Goal: Register for event/course

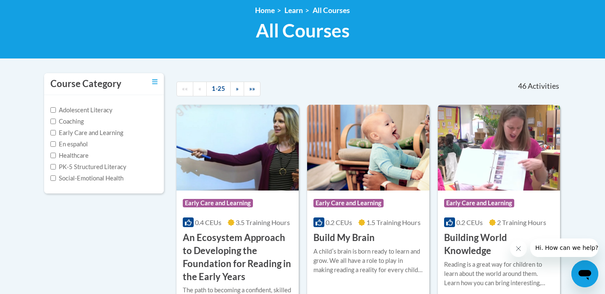
scroll to position [118, 0]
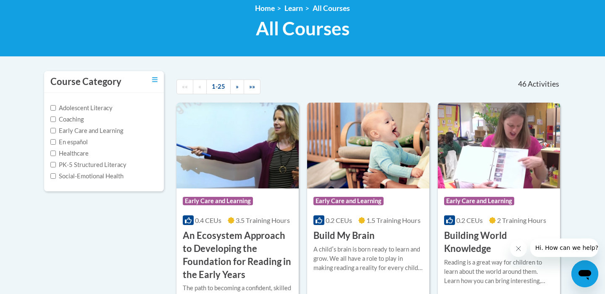
click at [114, 129] on label "Early Care and Learning" at bounding box center [86, 130] width 73 height 9
click at [56, 129] on input "Early Care and Learning" at bounding box center [52, 130] width 5 height 5
checkbox input "true"
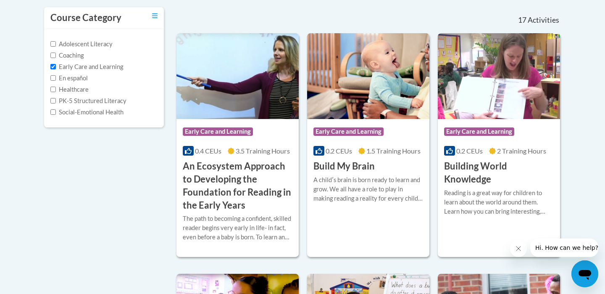
scroll to position [182, 0]
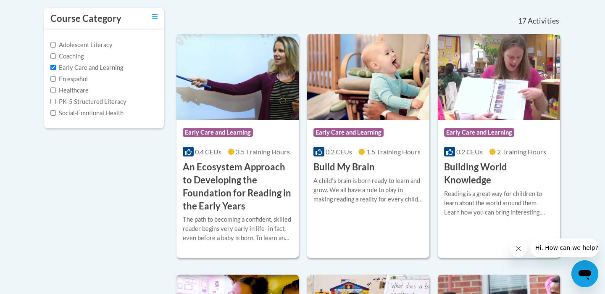
click at [246, 179] on h3 "An Ecosystem Approach to Developing the Foundation for Reading in the Early Yea…" at bounding box center [238, 186] width 110 height 52
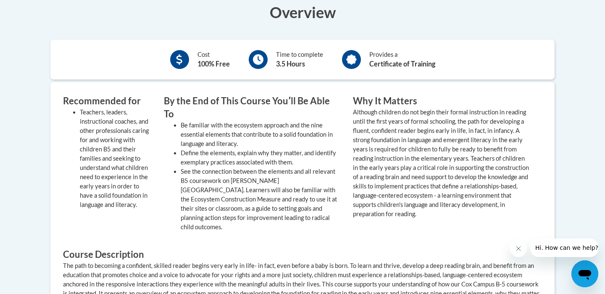
scroll to position [305, 0]
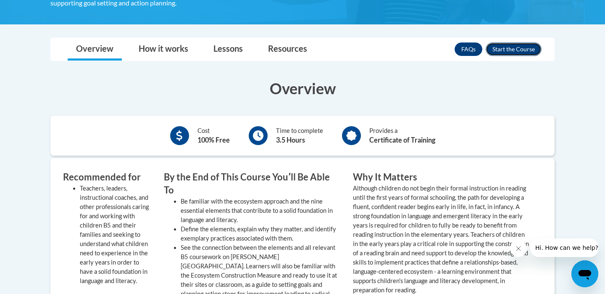
click at [516, 47] on button "Enroll" at bounding box center [514, 48] width 56 height 13
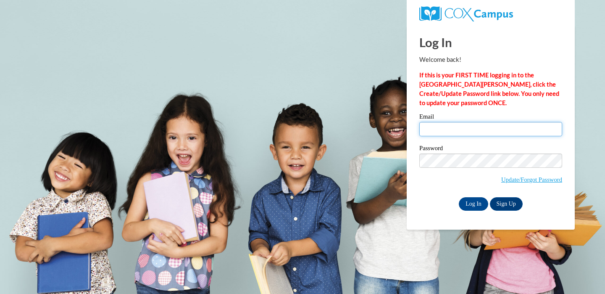
click at [468, 124] on input "Email" at bounding box center [490, 129] width 143 height 14
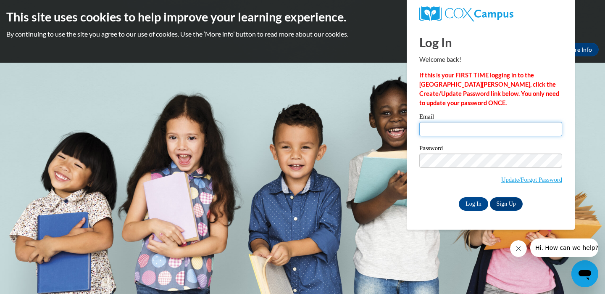
type input "amroland@udel.edu"
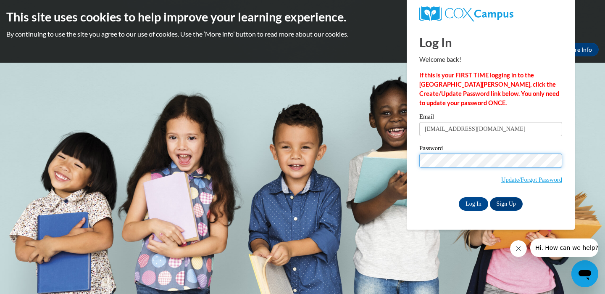
click at [459, 197] on input "Log In" at bounding box center [473, 203] width 29 height 13
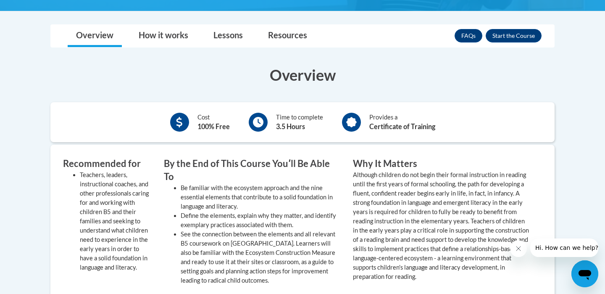
scroll to position [325, 0]
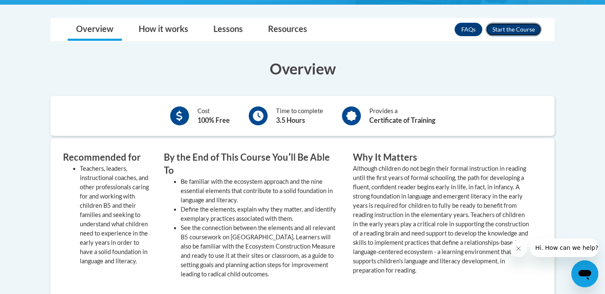
click at [504, 32] on button "Enroll" at bounding box center [514, 29] width 56 height 13
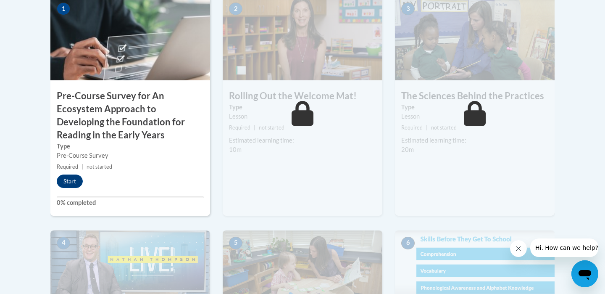
scroll to position [310, 0]
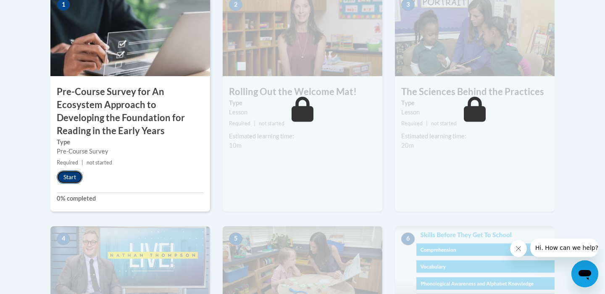
click at [73, 176] on button "Start" at bounding box center [70, 176] width 26 height 13
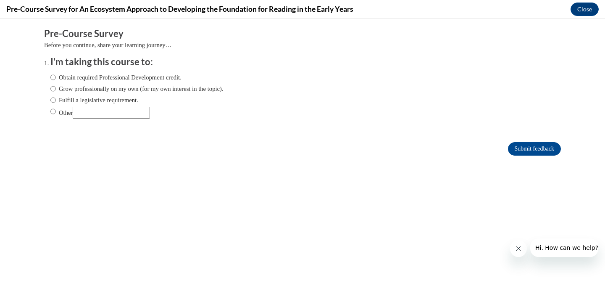
scroll to position [0, 0]
click at [108, 79] on label "Obtain required Professional Development credit." at bounding box center [115, 77] width 131 height 9
click at [56, 79] on input "Obtain required Professional Development credit." at bounding box center [52, 77] width 5 height 9
radio input "true"
click at [508, 147] on input "Submit feedback" at bounding box center [534, 148] width 53 height 13
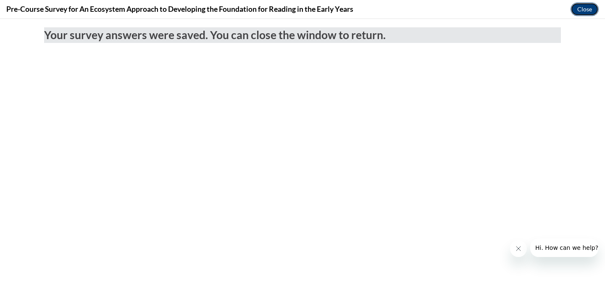
click at [576, 11] on button "Close" at bounding box center [585, 9] width 28 height 13
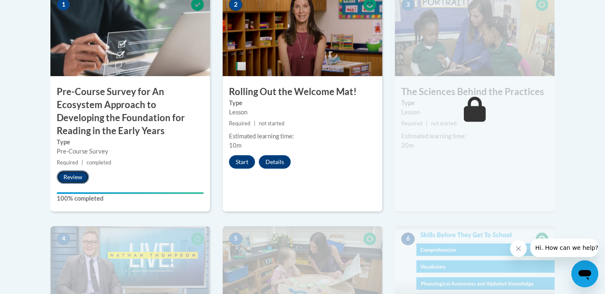
click at [83, 180] on button "Review" at bounding box center [73, 176] width 32 height 13
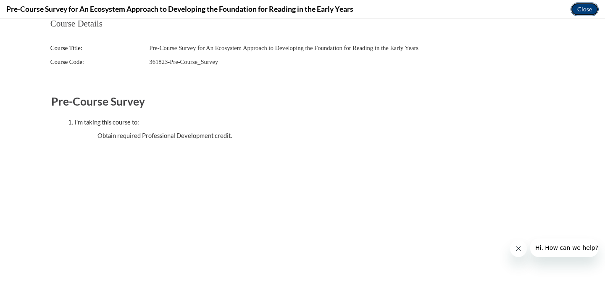
click at [584, 8] on button "Close" at bounding box center [585, 9] width 28 height 13
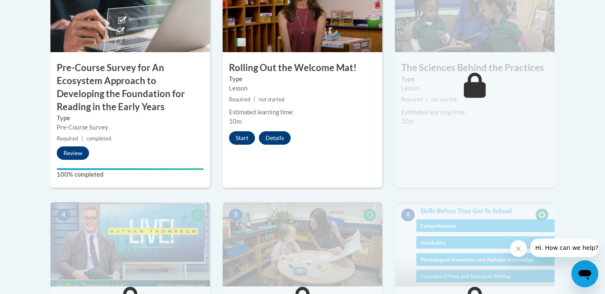
scroll to position [337, 0]
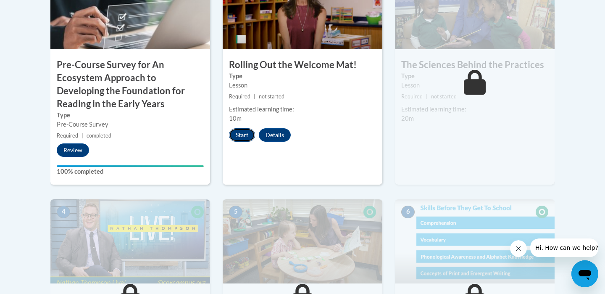
click at [238, 134] on button "Start" at bounding box center [242, 134] width 26 height 13
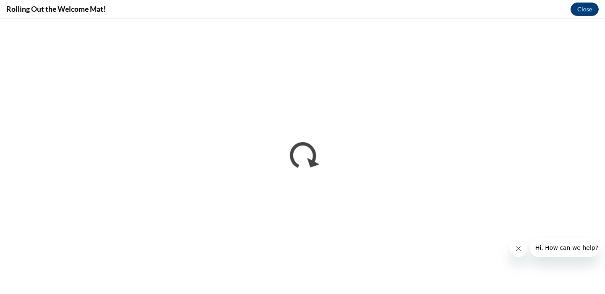
scroll to position [0, 0]
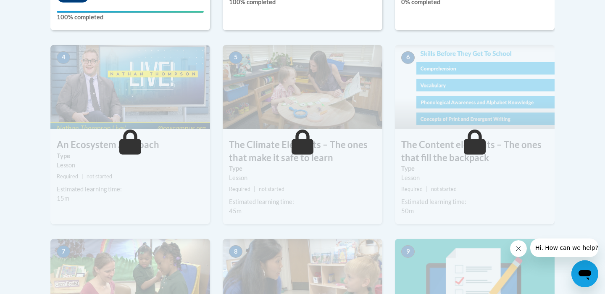
scroll to position [350, 0]
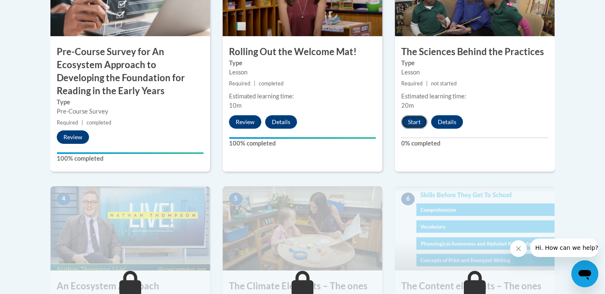
click at [414, 125] on button "Start" at bounding box center [414, 121] width 26 height 13
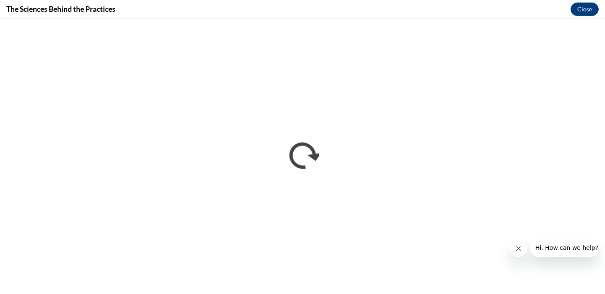
scroll to position [0, 0]
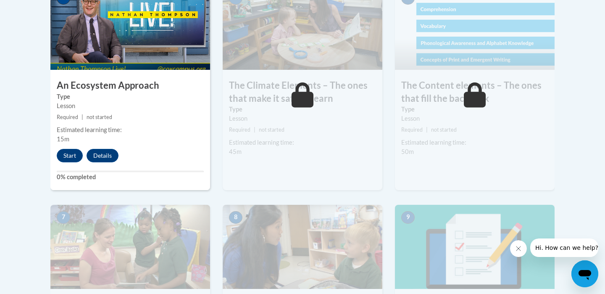
scroll to position [551, 0]
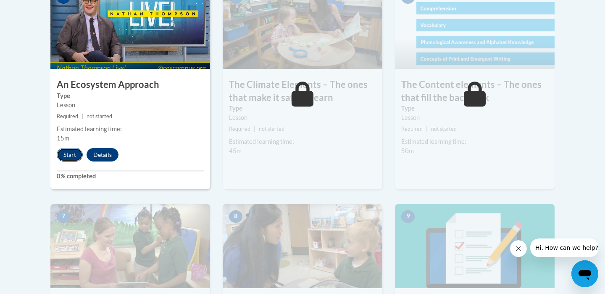
click at [72, 158] on button "Start" at bounding box center [70, 154] width 26 height 13
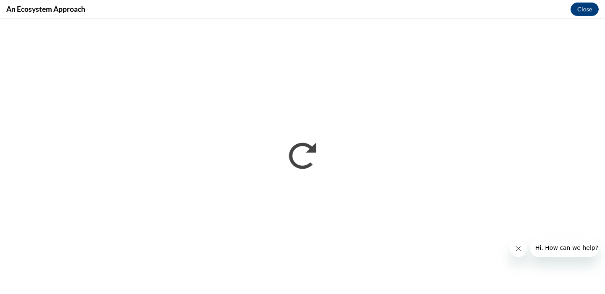
scroll to position [0, 0]
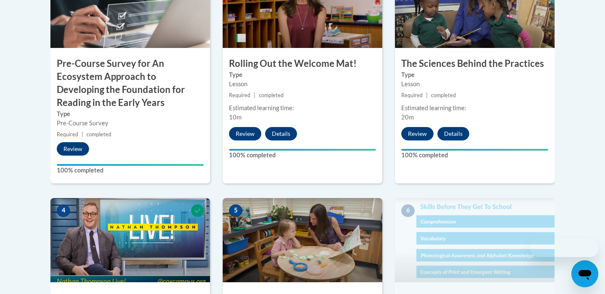
scroll to position [466, 0]
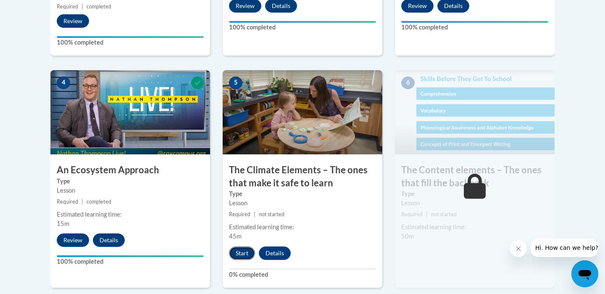
click at [251, 252] on button "Start" at bounding box center [242, 252] width 26 height 13
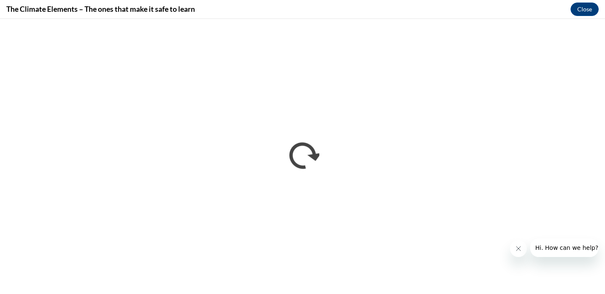
scroll to position [0, 0]
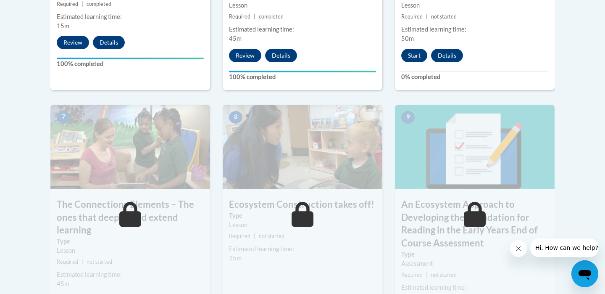
scroll to position [676, 0]
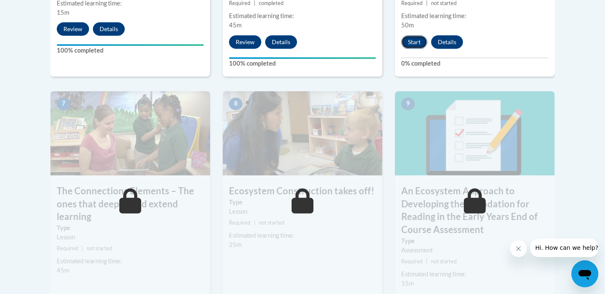
click at [422, 43] on button "Start" at bounding box center [414, 41] width 26 height 13
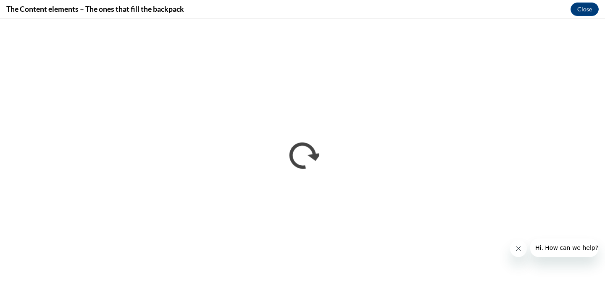
scroll to position [0, 0]
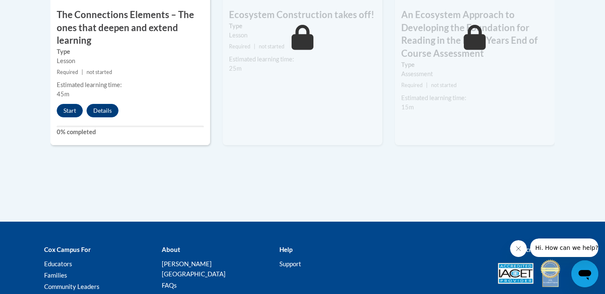
scroll to position [843, 0]
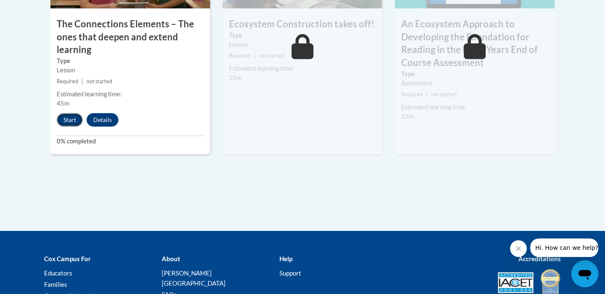
click at [75, 124] on button "Start" at bounding box center [70, 119] width 26 height 13
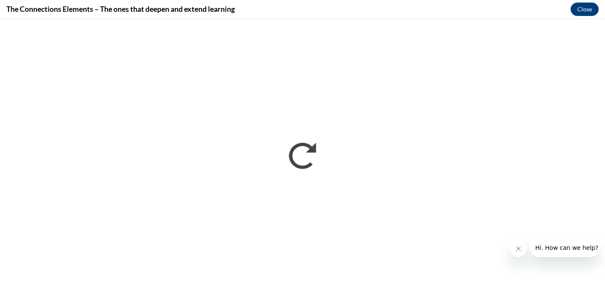
scroll to position [0, 0]
click at [516, 250] on icon "Close message from company" at bounding box center [518, 248] width 7 height 7
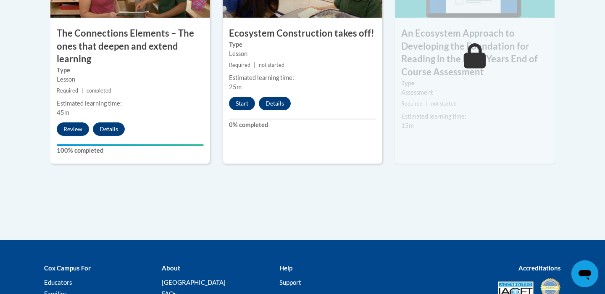
scroll to position [829, 0]
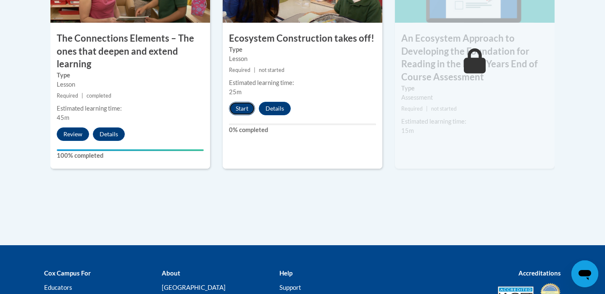
click at [246, 107] on button "Start" at bounding box center [242, 108] width 26 height 13
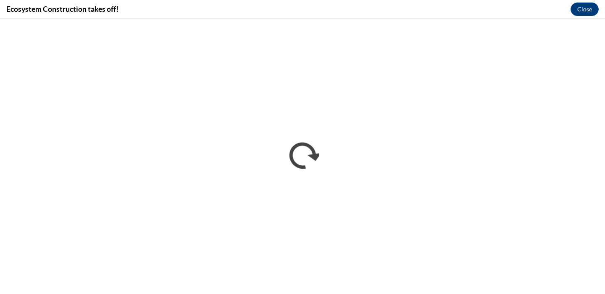
scroll to position [0, 0]
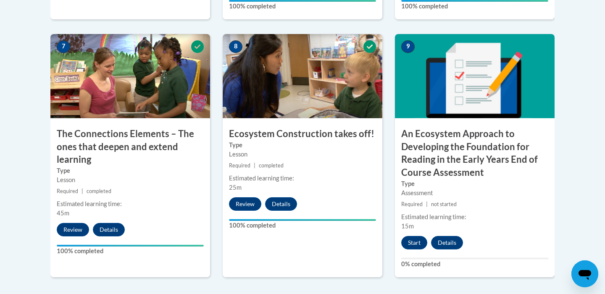
scroll to position [750, 0]
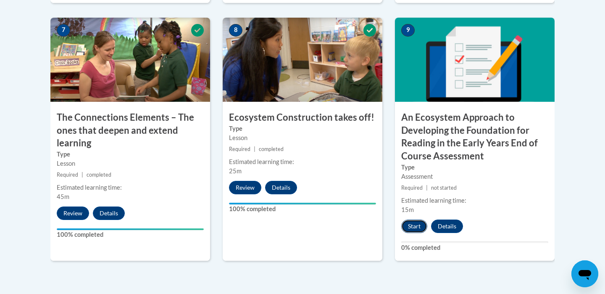
click at [415, 223] on button "Start" at bounding box center [414, 225] width 26 height 13
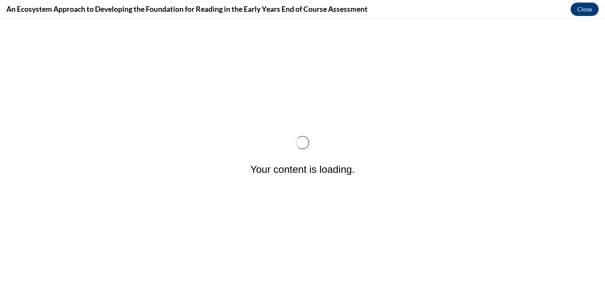
scroll to position [0, 0]
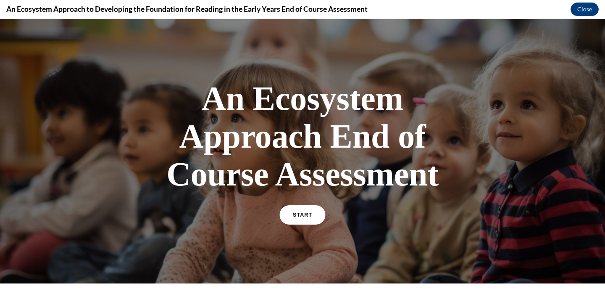
click at [302, 213] on span "START" at bounding box center [302, 215] width 19 height 6
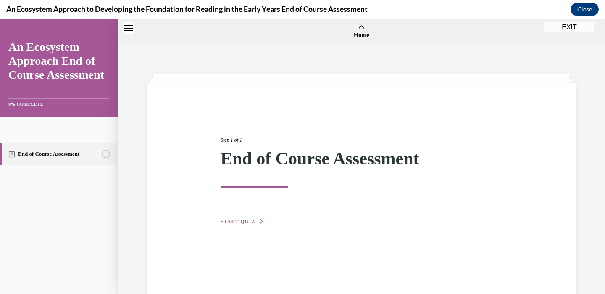
scroll to position [26, 0]
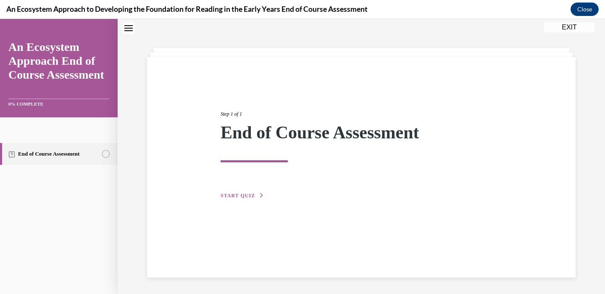
click at [239, 197] on span "START QUIZ" at bounding box center [238, 195] width 34 height 6
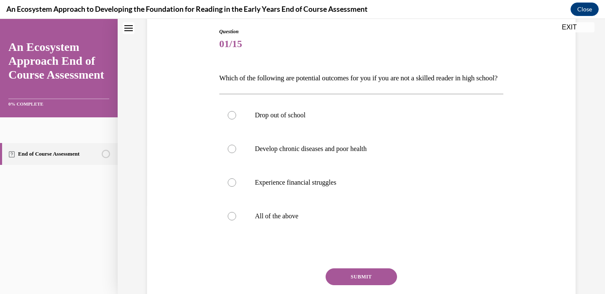
scroll to position [90, 0]
click at [277, 219] on p "All of the above" at bounding box center [369, 214] width 228 height 8
click at [236, 219] on input "All of the above" at bounding box center [232, 214] width 8 height 8
radio input "true"
click at [347, 284] on button "SUBMIT" at bounding box center [361, 275] width 71 height 17
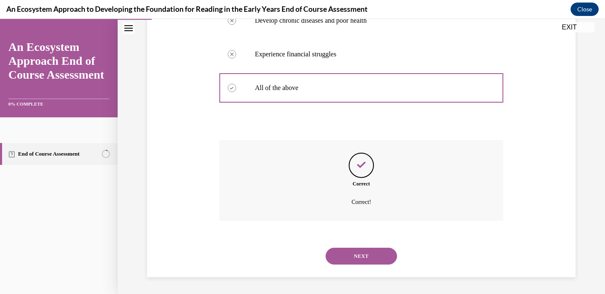
scroll to position [232, 0]
click at [357, 256] on button "NEXT" at bounding box center [361, 255] width 71 height 17
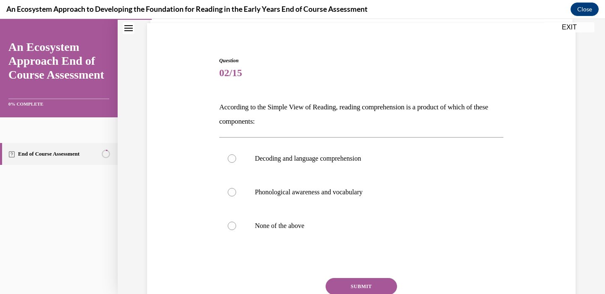
scroll to position [60, 0]
click at [331, 190] on p "Phonological awareness and vocabulary" at bounding box center [369, 192] width 228 height 8
click at [236, 190] on input "Phonological awareness and vocabulary" at bounding box center [232, 192] width 8 height 8
radio input "true"
click at [346, 284] on button "SUBMIT" at bounding box center [361, 286] width 71 height 17
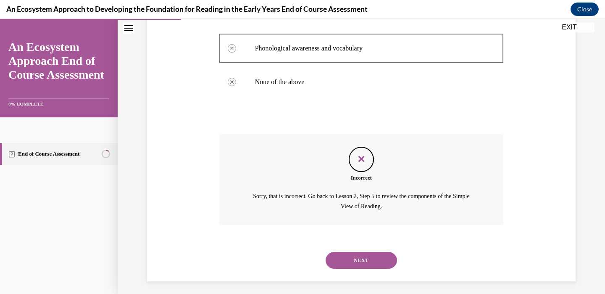
scroll to position [208, 0]
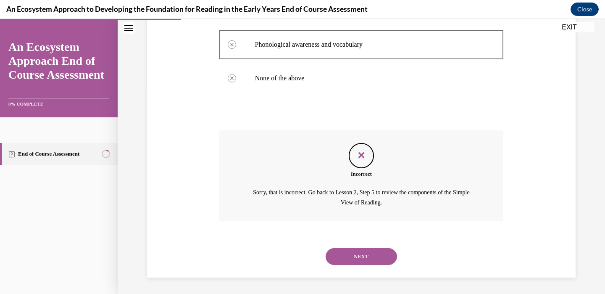
click at [360, 259] on button "NEXT" at bounding box center [361, 256] width 71 height 17
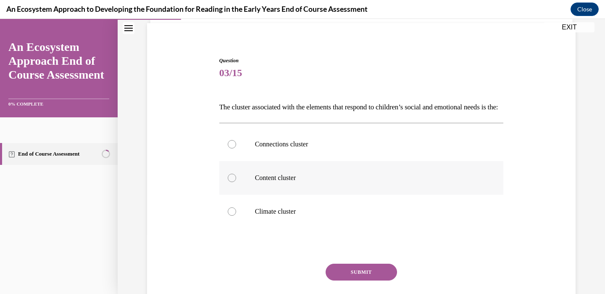
scroll to position [61, 0]
click at [358, 194] on label "Content cluster" at bounding box center [361, 177] width 284 height 34
click at [236, 181] on input "Content cluster" at bounding box center [232, 177] width 8 height 8
radio input "true"
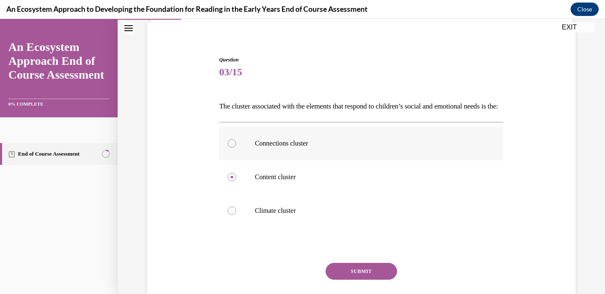
click at [294, 147] on p "Connections cluster" at bounding box center [369, 143] width 228 height 8
click at [236, 147] on input "Connections cluster" at bounding box center [232, 143] width 8 height 8
radio input "true"
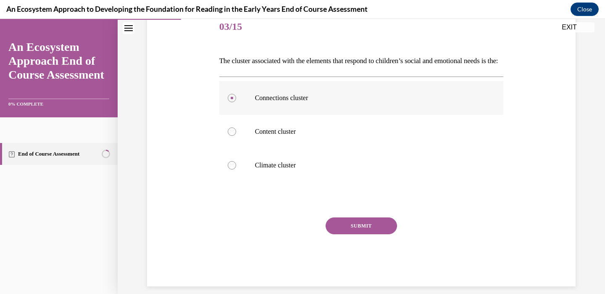
scroll to position [130, 0]
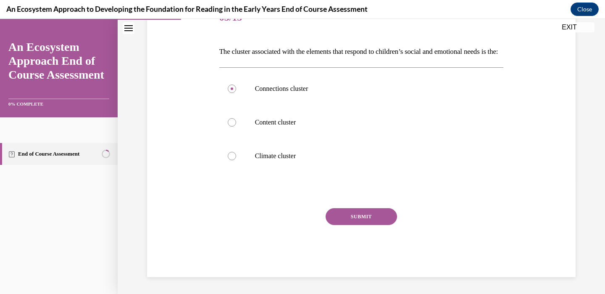
click at [336, 221] on button "SUBMIT" at bounding box center [361, 216] width 71 height 17
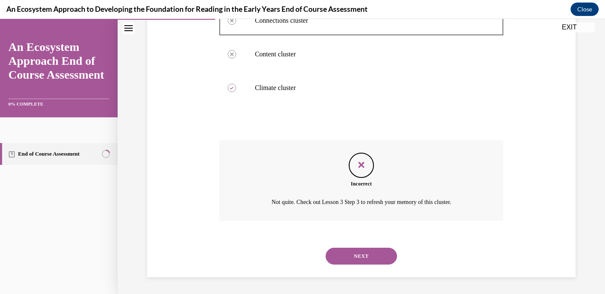
scroll to position [198, 0]
click at [357, 254] on button "NEXT" at bounding box center [361, 255] width 71 height 17
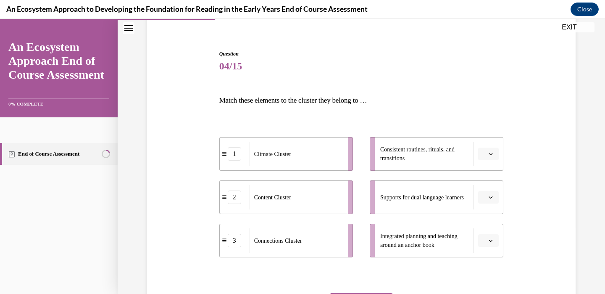
scroll to position [65, 0]
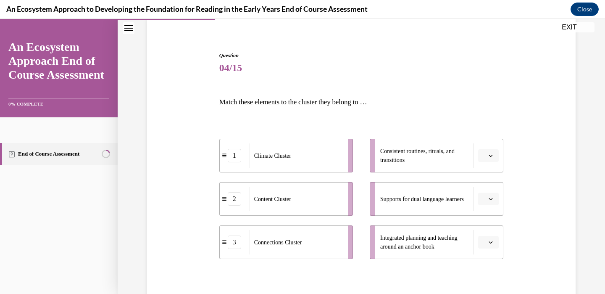
click at [489, 200] on icon "button" at bounding box center [491, 199] width 4 height 4
click at [489, 200] on icon "button" at bounding box center [491, 198] width 4 height 5
click at [226, 203] on div "2" at bounding box center [236, 195] width 30 height 13
click at [483, 239] on span "Please select an option" at bounding box center [484, 242] width 3 height 8
click at [488, 206] on div "2" at bounding box center [487, 206] width 21 height 17
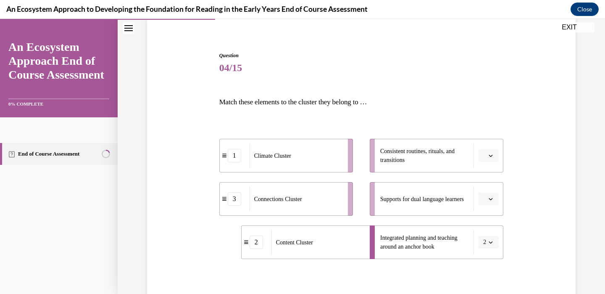
click at [492, 197] on icon "button" at bounding box center [491, 199] width 4 height 4
click at [488, 265] on div "3" at bounding box center [487, 268] width 21 height 17
click at [493, 160] on button "button" at bounding box center [488, 155] width 21 height 13
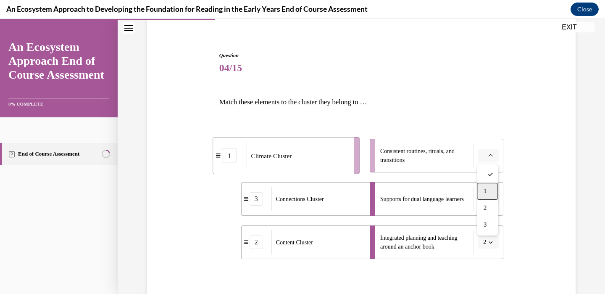
click at [490, 187] on div "1" at bounding box center [487, 191] width 21 height 17
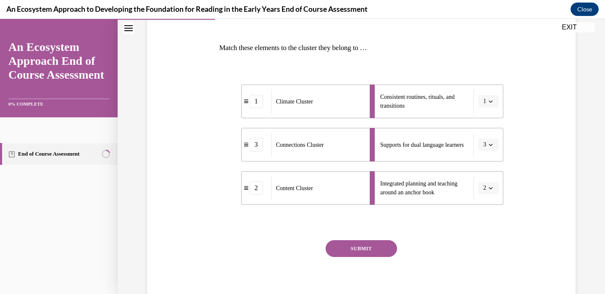
click at [378, 249] on button "SUBMIT" at bounding box center [361, 248] width 71 height 17
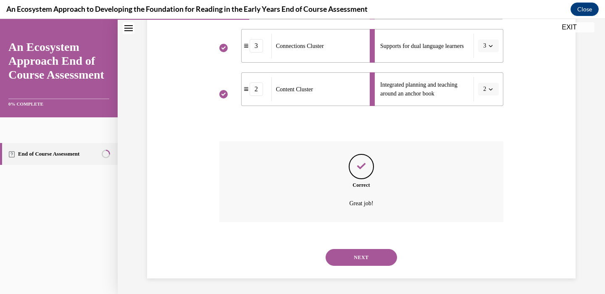
scroll to position [219, 0]
click at [376, 257] on button "NEXT" at bounding box center [361, 255] width 71 height 17
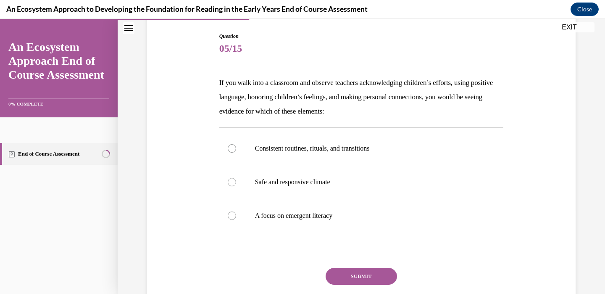
scroll to position [85, 0]
click at [332, 184] on p "Safe and responsive climate" at bounding box center [369, 181] width 228 height 8
click at [236, 184] on input "Safe and responsive climate" at bounding box center [232, 181] width 8 height 8
radio input "true"
click at [360, 274] on button "SUBMIT" at bounding box center [361, 275] width 71 height 17
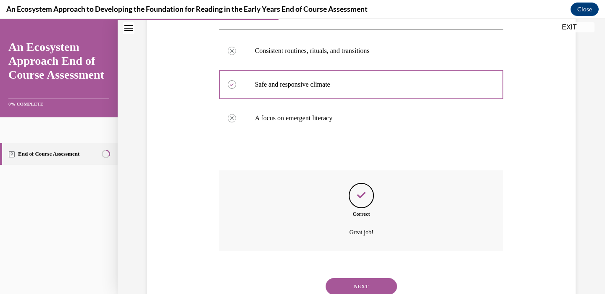
scroll to position [212, 0]
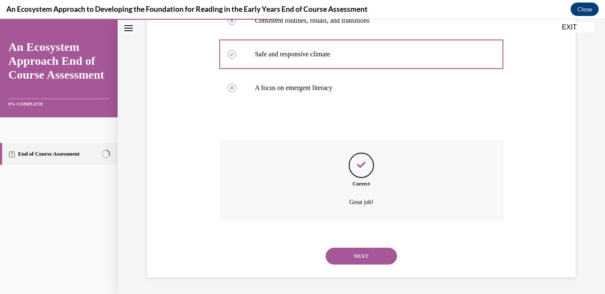
click at [352, 248] on button "NEXT" at bounding box center [361, 255] width 71 height 17
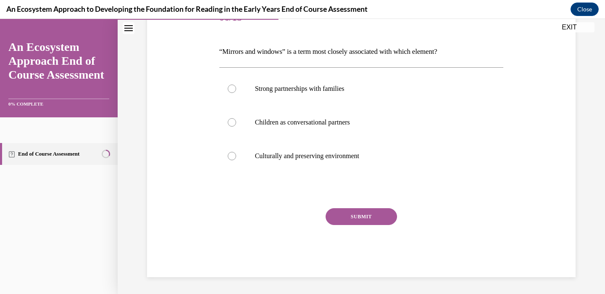
scroll to position [93, 0]
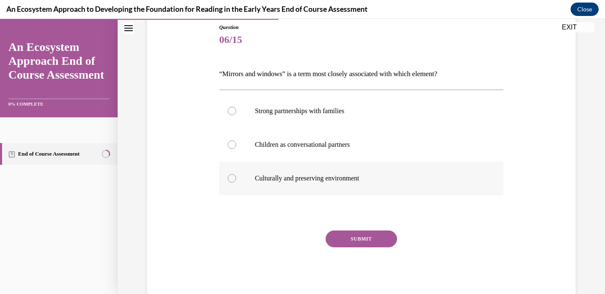
click at [312, 177] on p "Culturally and preserving environment" at bounding box center [369, 178] width 228 height 8
click at [236, 177] on input "Culturally and preserving environment" at bounding box center [232, 178] width 8 height 8
radio input "true"
click at [350, 238] on button "SUBMIT" at bounding box center [361, 238] width 71 height 17
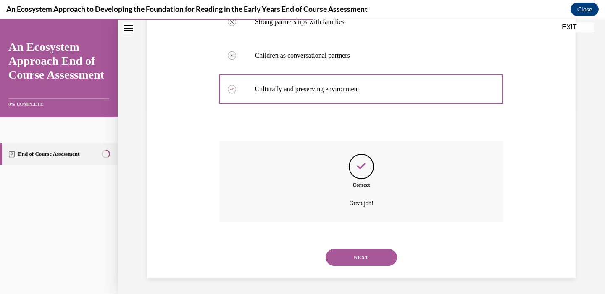
scroll to position [184, 0]
click at [352, 253] on button "NEXT" at bounding box center [361, 255] width 71 height 17
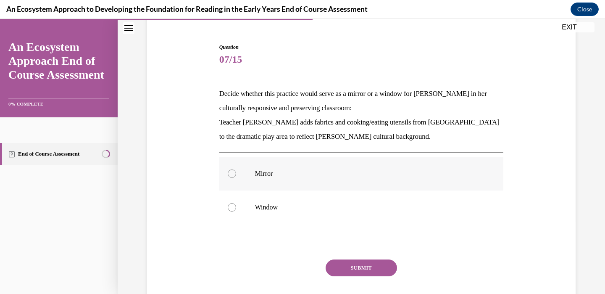
scroll to position [86, 0]
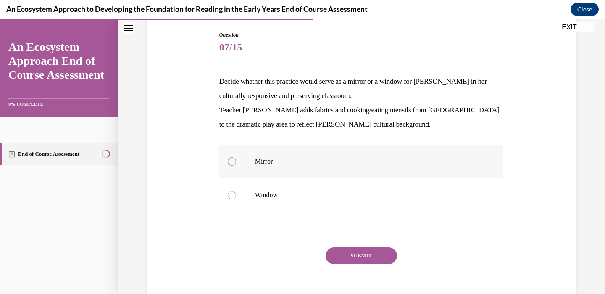
click at [280, 155] on label "Mirror" at bounding box center [361, 162] width 284 height 34
click at [236, 157] on input "Mirror" at bounding box center [232, 161] width 8 height 8
radio input "true"
click at [345, 255] on button "SUBMIT" at bounding box center [361, 255] width 71 height 17
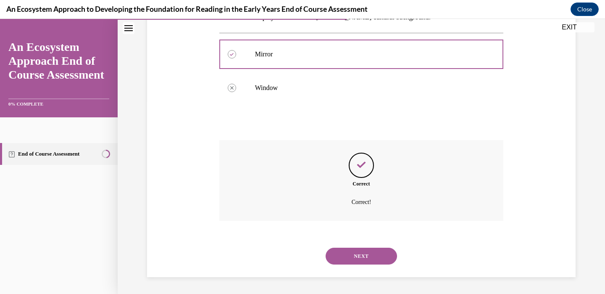
click at [341, 252] on button "NEXT" at bounding box center [361, 255] width 71 height 17
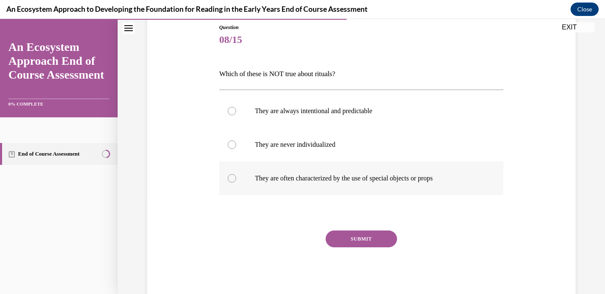
click at [321, 174] on p "They are often characterized by the use of special objects or props" at bounding box center [369, 178] width 228 height 8
click at [236, 174] on input "They are often characterized by the use of special objects or props" at bounding box center [232, 178] width 8 height 8
radio input "true"
click at [313, 144] on p "They are never individualized" at bounding box center [369, 144] width 228 height 8
click at [236, 144] on input "They are never individualized" at bounding box center [232, 144] width 8 height 8
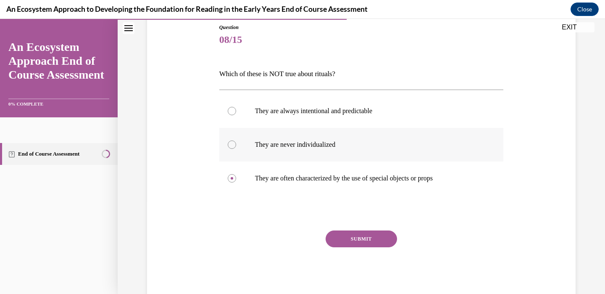
radio input "true"
click at [353, 240] on button "SUBMIT" at bounding box center [361, 238] width 71 height 17
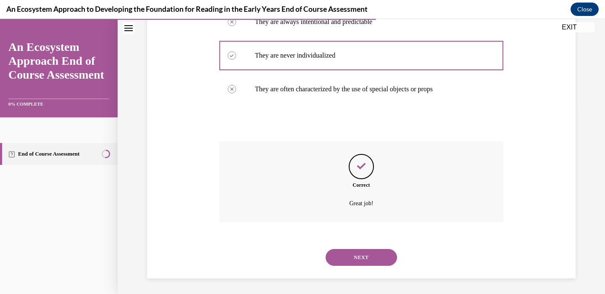
scroll to position [184, 0]
click at [367, 264] on div "NEXT" at bounding box center [361, 256] width 284 height 34
click at [367, 258] on button "NEXT" at bounding box center [361, 255] width 71 height 17
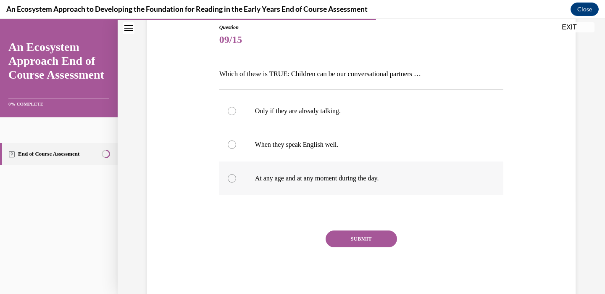
click at [332, 174] on p "At any age and at any moment during the day." at bounding box center [369, 178] width 228 height 8
click at [236, 174] on input "At any age and at any moment during the day." at bounding box center [232, 178] width 8 height 8
radio input "true"
click at [329, 242] on button "SUBMIT" at bounding box center [361, 238] width 71 height 17
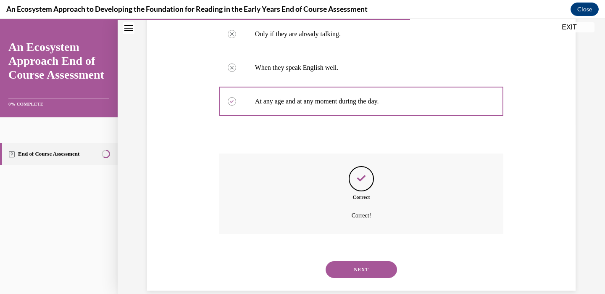
scroll to position [184, 0]
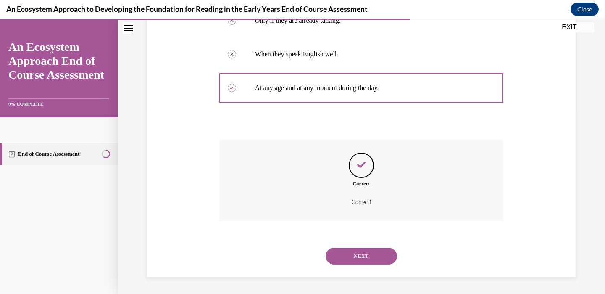
click at [330, 254] on button "NEXT" at bounding box center [361, 255] width 71 height 17
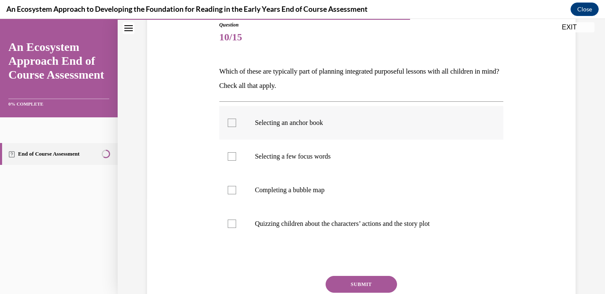
scroll to position [95, 0]
click at [310, 123] on p "Selecting an anchor book" at bounding box center [369, 123] width 228 height 8
click at [236, 123] on input "Selecting an anchor book" at bounding box center [232, 123] width 8 height 8
checkbox input "true"
click at [303, 153] on p "Selecting a few focus words" at bounding box center [369, 157] width 228 height 8
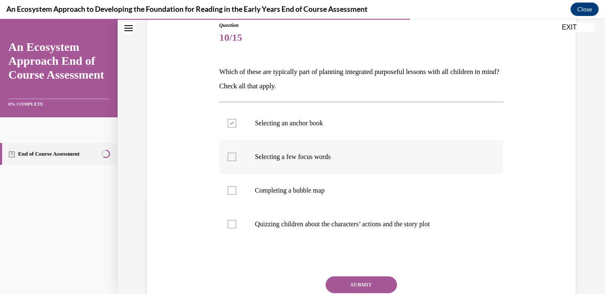
click at [236, 153] on input "Selecting a few focus words" at bounding box center [232, 157] width 8 height 8
checkbox input "true"
click at [304, 189] on p "Completing a bubble map" at bounding box center [369, 190] width 228 height 8
click at [236, 189] on input "Completing a bubble map" at bounding box center [232, 190] width 8 height 8
checkbox input "true"
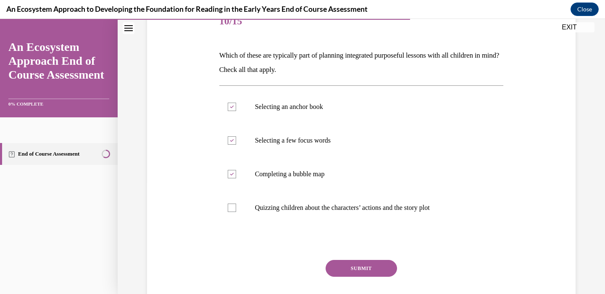
scroll to position [121, 0]
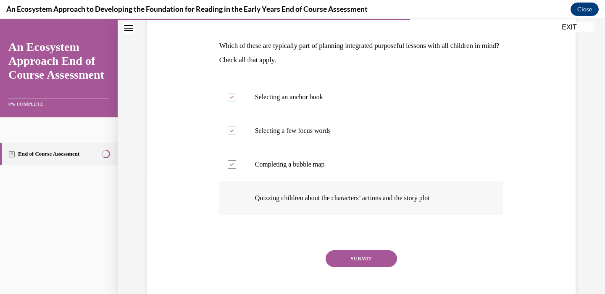
click at [328, 208] on label "Quizzing children about the characters’ actions and the story plot" at bounding box center [361, 198] width 284 height 34
click at [236, 202] on input "Quizzing children about the characters’ actions and the story plot" at bounding box center [232, 198] width 8 height 8
click at [328, 208] on label "Quizzing children about the characters’ actions and the story plot" at bounding box center [361, 198] width 284 height 34
click at [236, 202] on input "Quizzing children about the characters’ actions and the story plot" at bounding box center [232, 198] width 8 height 8
checkbox input "false"
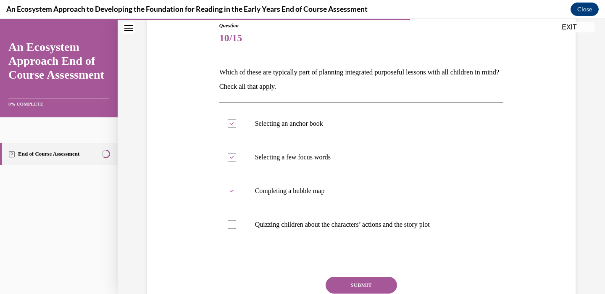
scroll to position [94, 0]
click at [358, 281] on button "SUBMIT" at bounding box center [361, 285] width 71 height 17
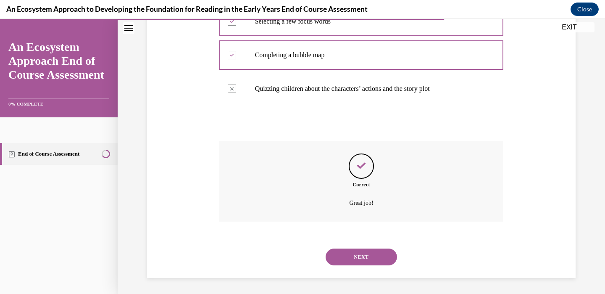
scroll to position [232, 0]
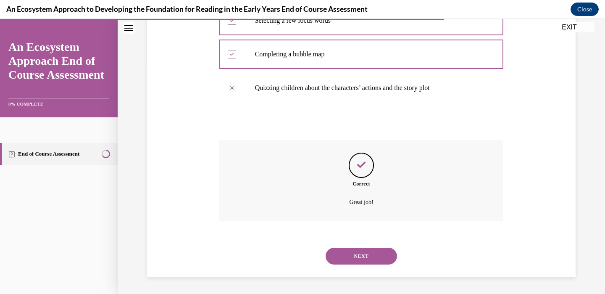
click at [361, 259] on button "NEXT" at bounding box center [361, 255] width 71 height 17
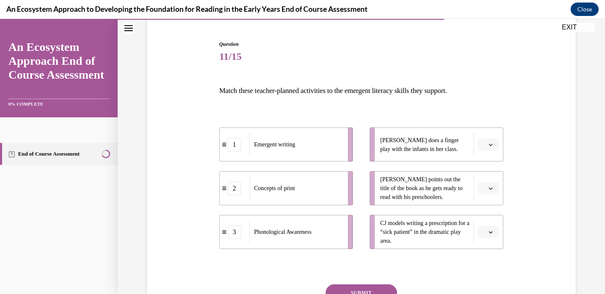
scroll to position [77, 0]
click at [484, 231] on span "Please select an option" at bounding box center [484, 231] width 3 height 8
click at [485, 214] on span "3" at bounding box center [485, 212] width 3 height 7
click at [492, 231] on icon "button" at bounding box center [491, 231] width 4 height 4
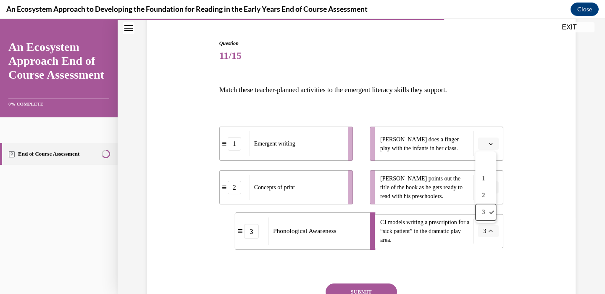
click at [456, 213] on ul "Lulu does a finger play with the infants in her class. Leonardo points out the …" at bounding box center [432, 186] width 142 height 121
click at [488, 186] on span "button" at bounding box center [491, 187] width 6 height 6
click at [491, 237] on div "2" at bounding box center [487, 239] width 21 height 17
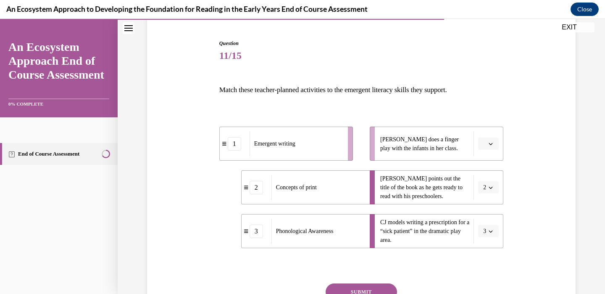
click at [489, 235] on button "3" at bounding box center [488, 231] width 21 height 13
click at [438, 234] on span "CJ models writing a prescription for a “sick patient” in the dramatic play area." at bounding box center [424, 231] width 89 height 24
click at [486, 228] on span "3" at bounding box center [484, 231] width 3 height 8
click at [489, 180] on div "1" at bounding box center [485, 178] width 21 height 17
click at [485, 141] on span "Please select an option" at bounding box center [484, 143] width 3 height 8
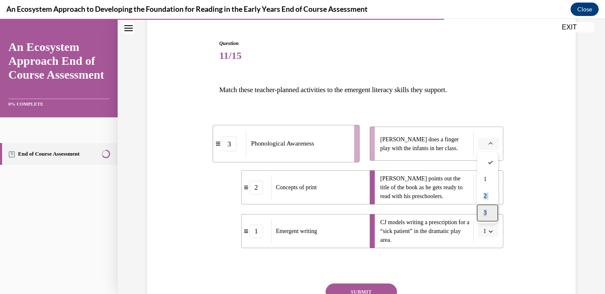
drag, startPoint x: 489, startPoint y: 180, endPoint x: 492, endPoint y: 214, distance: 34.1
click at [492, 214] on div "1 2 3" at bounding box center [487, 187] width 21 height 71
click at [492, 214] on div "3" at bounding box center [487, 212] width 21 height 17
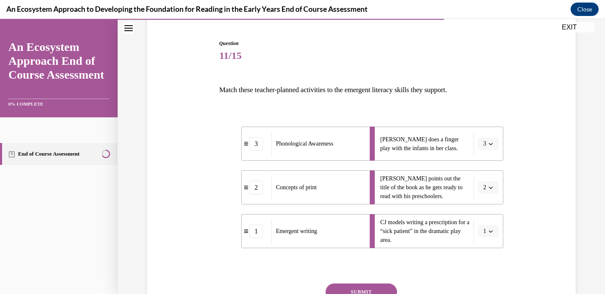
click at [546, 193] on div "Question 11/15 Match these teacher-planned activities to the emergent literacy …" at bounding box center [361, 183] width 433 height 338
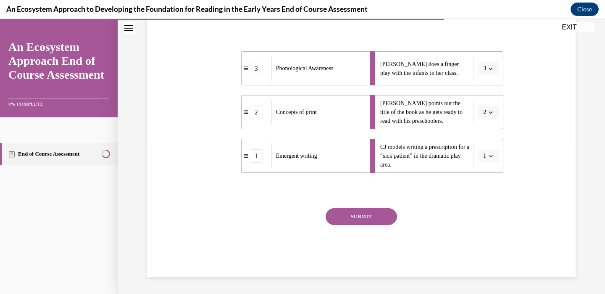
click at [373, 213] on button "SUBMIT" at bounding box center [361, 216] width 71 height 17
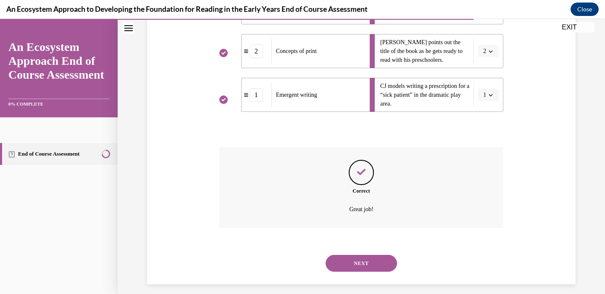
scroll to position [221, 0]
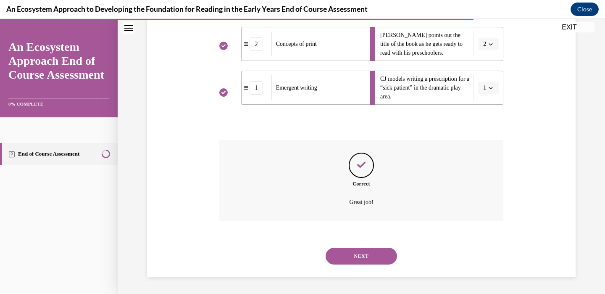
click at [366, 255] on button "NEXT" at bounding box center [361, 255] width 71 height 17
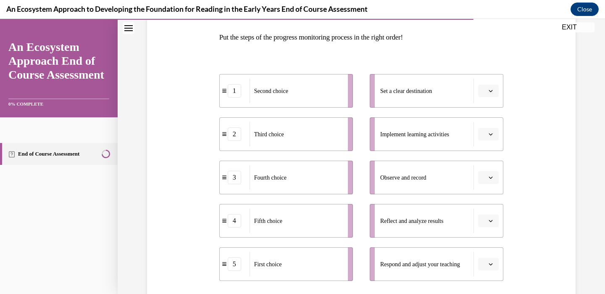
scroll to position [131, 0]
click at [489, 90] on icon "button" at bounding box center [491, 90] width 4 height 4
click at [484, 123] on span "1" at bounding box center [485, 125] width 3 height 7
click at [491, 89] on icon "button" at bounding box center [491, 90] width 4 height 4
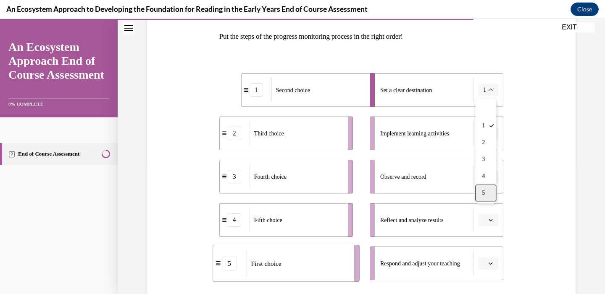
click at [488, 194] on div "5" at bounding box center [485, 192] width 21 height 17
click at [489, 134] on icon "button" at bounding box center [491, 133] width 4 height 4
click at [485, 171] on span "1" at bounding box center [485, 169] width 3 height 7
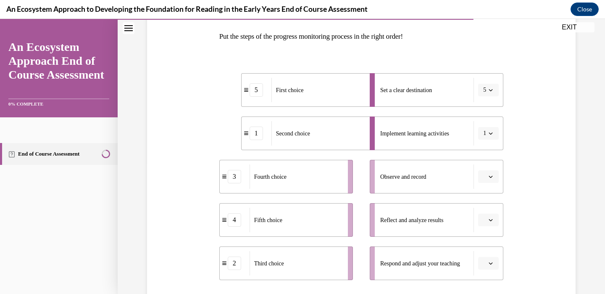
click at [488, 175] on span "button" at bounding box center [491, 177] width 6 height 6
click at [484, 224] on div "2" at bounding box center [487, 229] width 21 height 17
click at [487, 218] on button "button" at bounding box center [488, 219] width 21 height 13
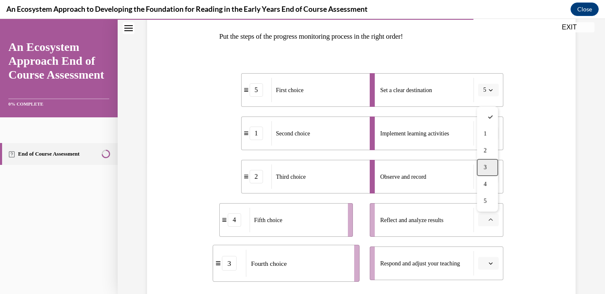
click at [486, 170] on span "3" at bounding box center [485, 167] width 3 height 7
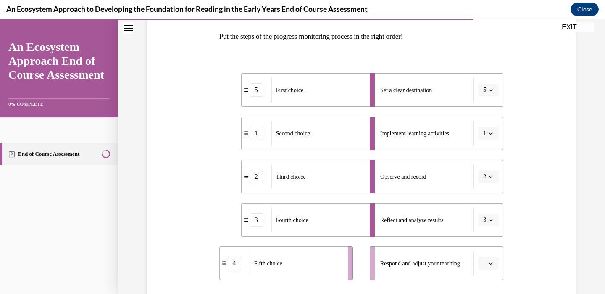
click at [487, 258] on button "button" at bounding box center [488, 263] width 21 height 13
click at [489, 224] on div "4" at bounding box center [487, 227] width 21 height 17
click at [525, 247] on div "Question 12/15 Put the steps of the progress monitoring process in the right or…" at bounding box center [361, 172] width 433 height 423
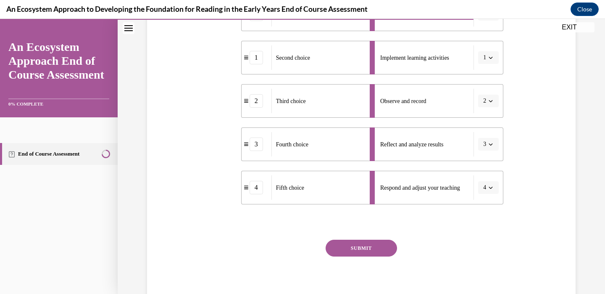
scroll to position [208, 0]
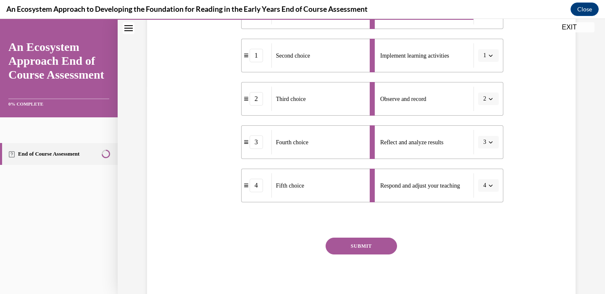
click at [376, 245] on button "SUBMIT" at bounding box center [361, 245] width 71 height 17
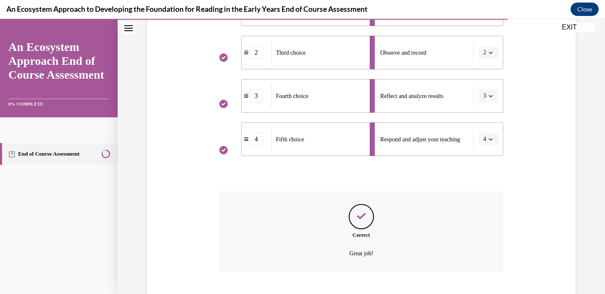
scroll to position [306, 0]
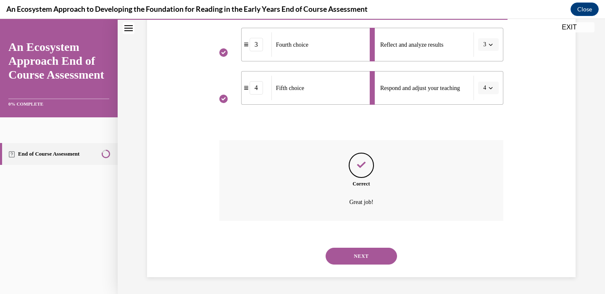
click at [356, 258] on button "NEXT" at bounding box center [361, 255] width 71 height 17
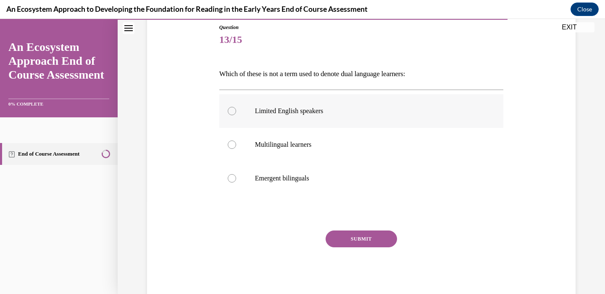
click at [307, 118] on label "Limited English speakers" at bounding box center [361, 111] width 284 height 34
click at [236, 115] on input "Limited English speakers" at bounding box center [232, 111] width 8 height 8
radio input "true"
click at [345, 239] on button "SUBMIT" at bounding box center [361, 238] width 71 height 17
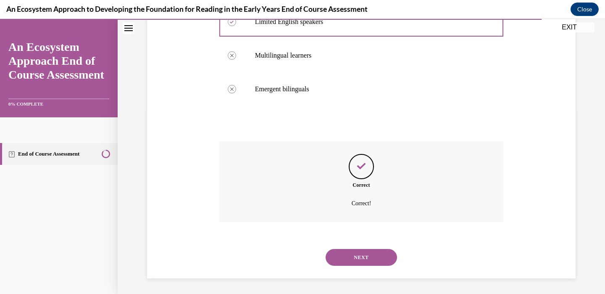
scroll to position [184, 0]
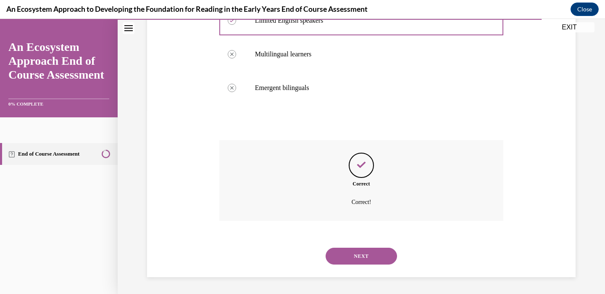
click at [356, 254] on button "NEXT" at bounding box center [361, 255] width 71 height 17
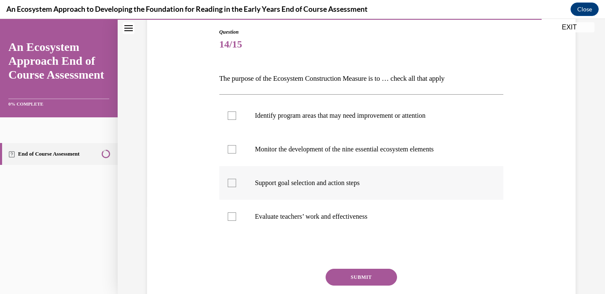
scroll to position [93, 0]
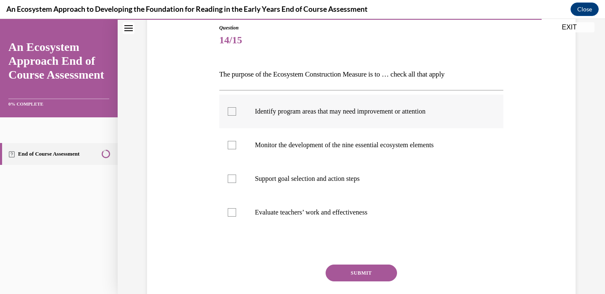
click at [324, 126] on label "Identify program areas that may need improvement or attention" at bounding box center [361, 112] width 284 height 34
click at [236, 116] on input "Identify program areas that may need improvement or attention" at bounding box center [232, 111] width 8 height 8
checkbox input "true"
click at [324, 149] on p "Monitor the development of the nine essential ecosystem elements" at bounding box center [369, 145] width 228 height 8
click at [236, 149] on input "Monitor the development of the nine essential ecosystem elements" at bounding box center [232, 145] width 8 height 8
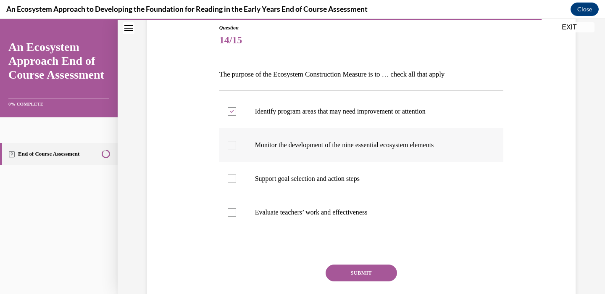
checkbox input "true"
click at [318, 179] on p "Support goal selection and action steps" at bounding box center [369, 178] width 228 height 8
click at [236, 179] on input "Support goal selection and action steps" at bounding box center [232, 178] width 8 height 8
checkbox input "true"
click at [357, 277] on button "SUBMIT" at bounding box center [361, 272] width 71 height 17
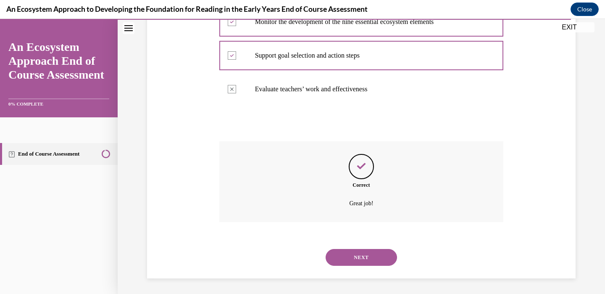
scroll to position [217, 0]
click at [358, 250] on button "NEXT" at bounding box center [361, 255] width 71 height 17
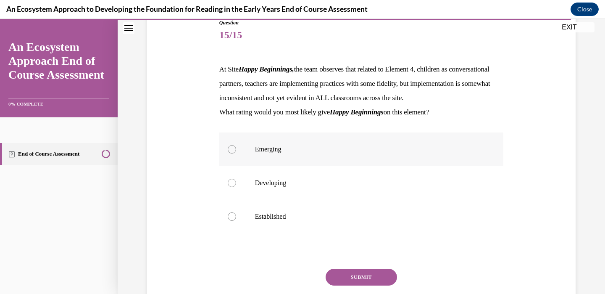
scroll to position [101, 0]
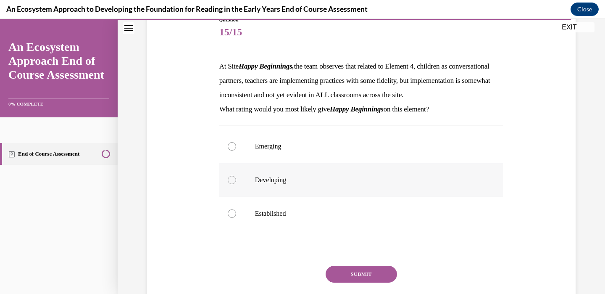
click at [322, 197] on label "Developing" at bounding box center [361, 180] width 284 height 34
click at [236, 184] on input "Developing" at bounding box center [232, 180] width 8 height 8
radio input "true"
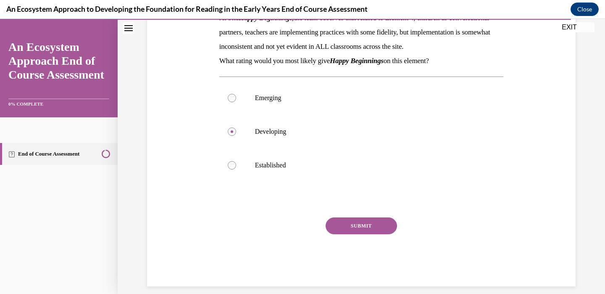
click at [341, 234] on button "SUBMIT" at bounding box center [361, 225] width 71 height 17
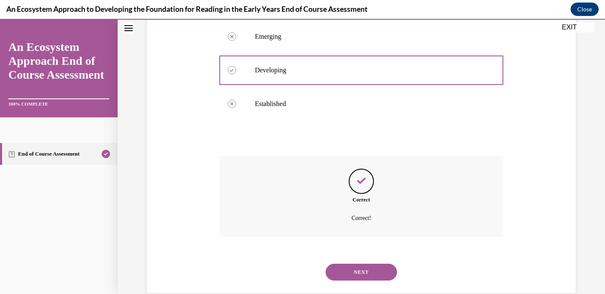
scroll to position [241, 0]
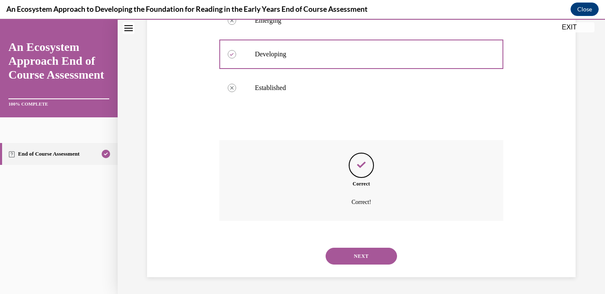
click at [355, 258] on button "NEXT" at bounding box center [361, 255] width 71 height 17
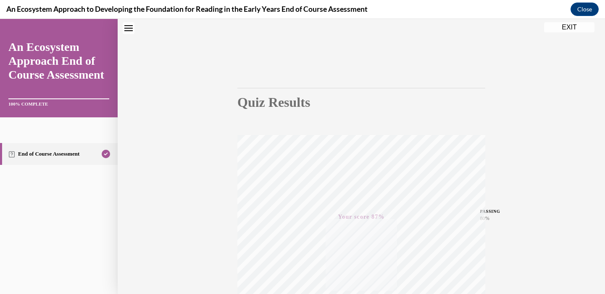
scroll to position [0, 0]
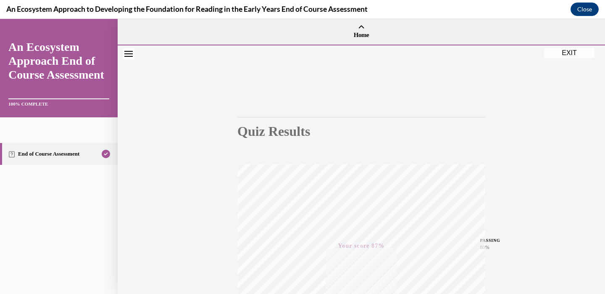
click at [568, 53] on button "EXIT" at bounding box center [569, 53] width 50 height 10
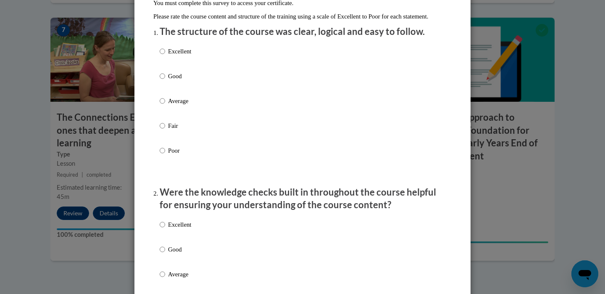
scroll to position [113, 0]
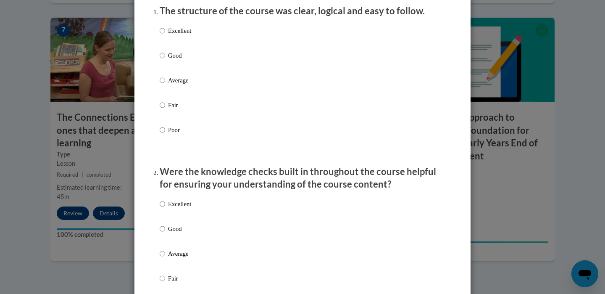
click at [182, 60] on p "Good" at bounding box center [179, 55] width 23 height 9
click at [165, 60] on input "Good" at bounding box center [162, 55] width 5 height 9
radio input "true"
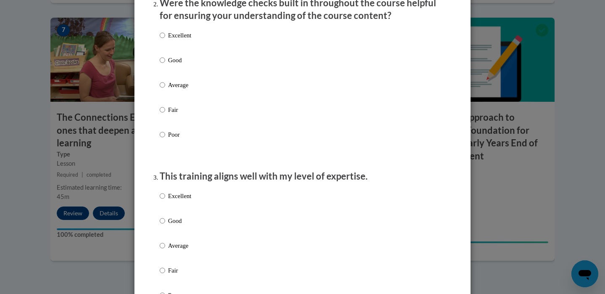
click at [168, 68] on label "Good" at bounding box center [176, 66] width 32 height 23
click at [165, 65] on input "Good" at bounding box center [162, 59] width 5 height 9
radio input "true"
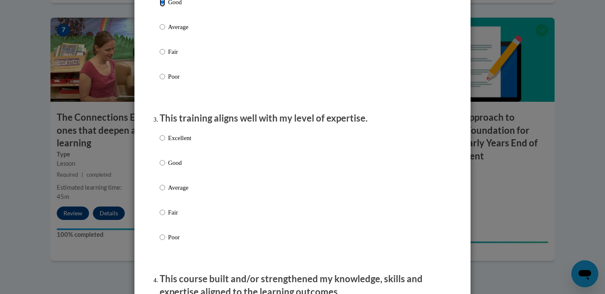
scroll to position [499, 0]
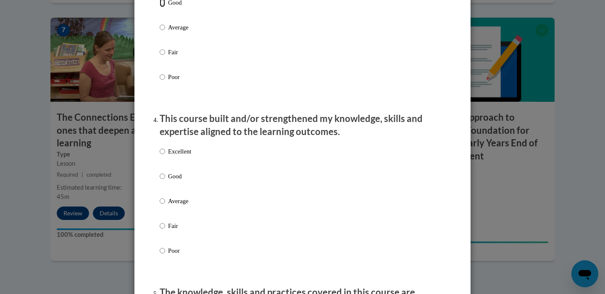
click at [162, 7] on input "Good" at bounding box center [162, 2] width 5 height 9
radio input "true"
click at [164, 169] on label "Excellent" at bounding box center [176, 158] width 32 height 23
click at [164, 156] on input "Excellent" at bounding box center [162, 151] width 5 height 9
radio input "true"
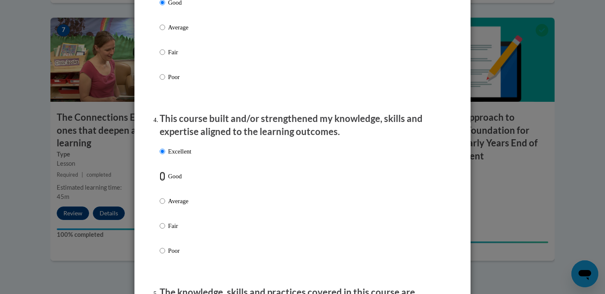
click at [164, 181] on input "Good" at bounding box center [162, 175] width 5 height 9
radio input "true"
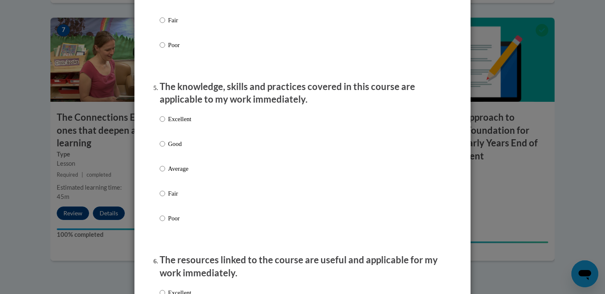
scroll to position [872, 0]
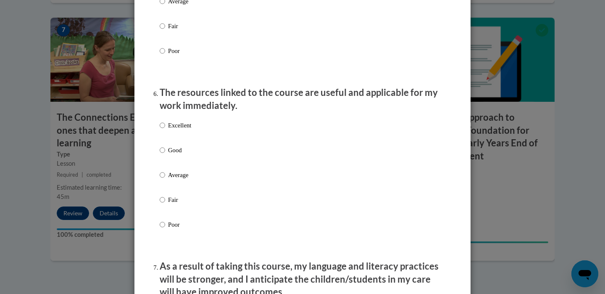
click at [182, 6] on p "Average" at bounding box center [179, 1] width 23 height 9
click at [165, 6] on input "Average" at bounding box center [162, 1] width 5 height 9
radio input "true"
click at [169, 154] on p "Good" at bounding box center [179, 149] width 23 height 9
click at [165, 154] on input "Good" at bounding box center [162, 149] width 5 height 9
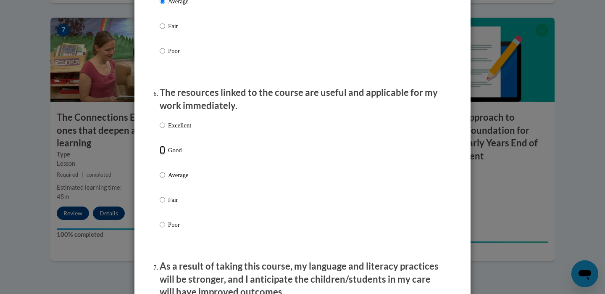
radio input "true"
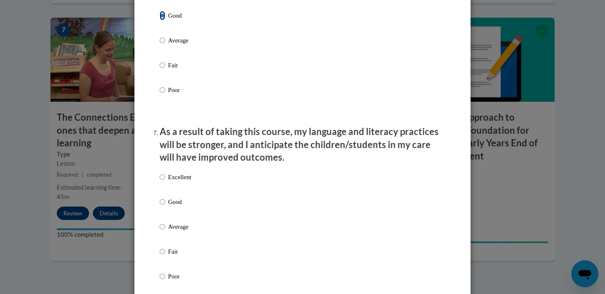
scroll to position [1010, 0]
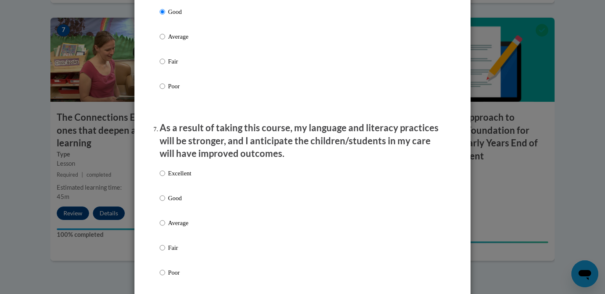
click at [166, 211] on label "Good" at bounding box center [176, 204] width 32 height 23
click at [165, 203] on input "Good" at bounding box center [162, 197] width 5 height 9
radio input "true"
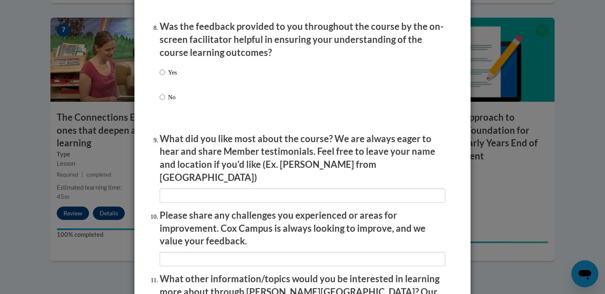
scroll to position [1297, 0]
click at [164, 78] on input "Yes" at bounding box center [162, 72] width 5 height 9
radio input "true"
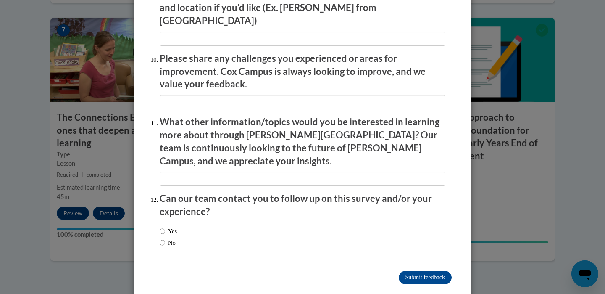
click at [168, 238] on label "No" at bounding box center [168, 242] width 16 height 9
click at [165, 238] on input "No" at bounding box center [162, 242] width 5 height 9
radio input "true"
click at [406, 271] on input "Submit feedback" at bounding box center [425, 277] width 53 height 13
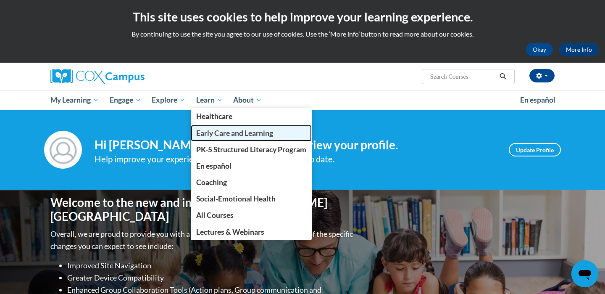
click at [222, 133] on span "Early Care and Learning" at bounding box center [234, 133] width 77 height 9
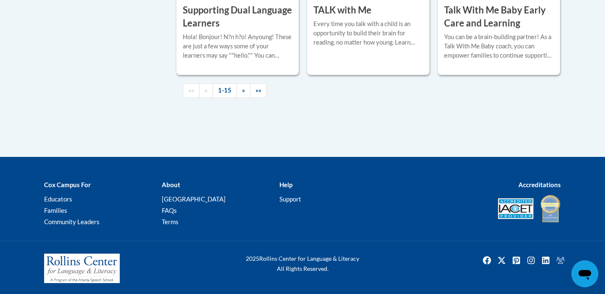
scroll to position [1375, 0]
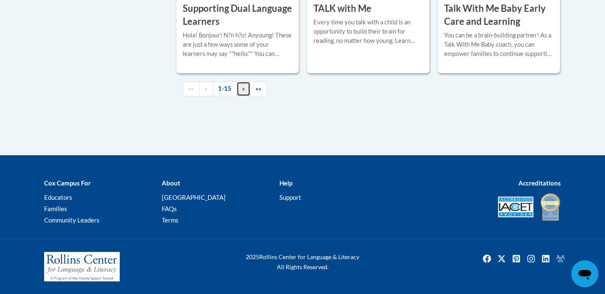
click at [244, 88] on span "»" at bounding box center [243, 88] width 3 height 7
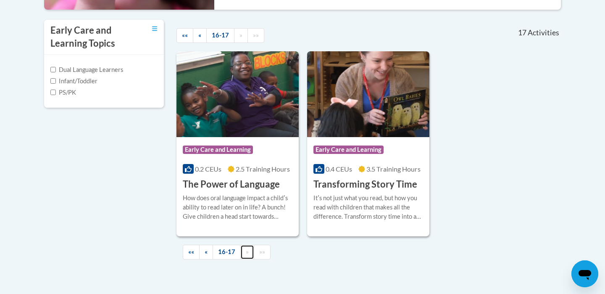
scroll to position [279, 0]
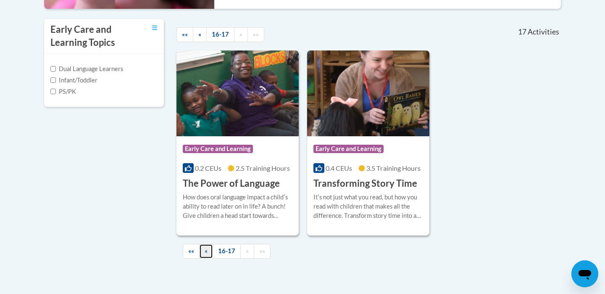
click at [210, 251] on link "«" at bounding box center [206, 251] width 14 height 15
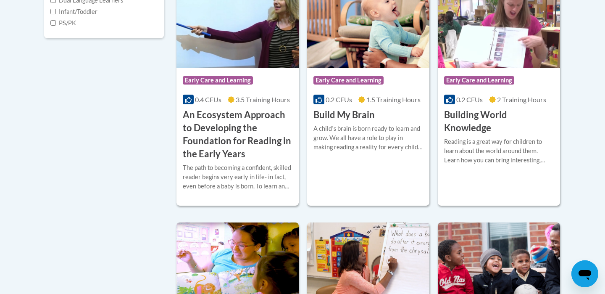
scroll to position [347, 0]
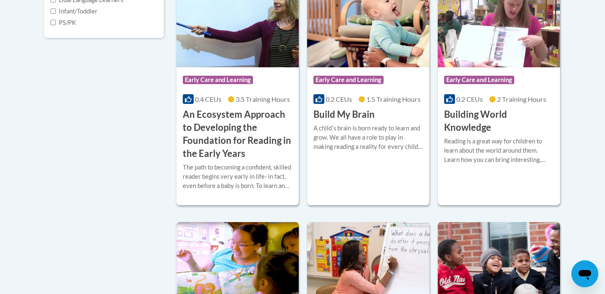
click at [471, 126] on h3 "Building World Knowledge" at bounding box center [499, 121] width 110 height 26
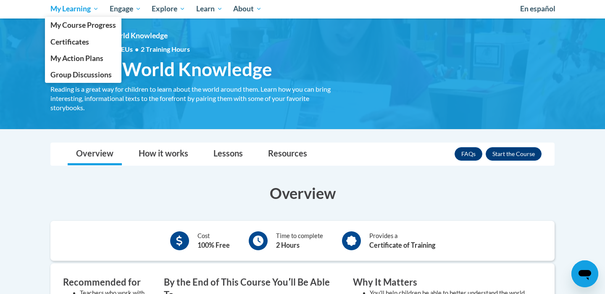
scroll to position [70, 0]
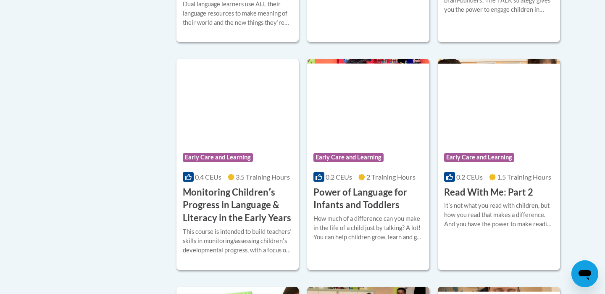
scroll to position [737, 0]
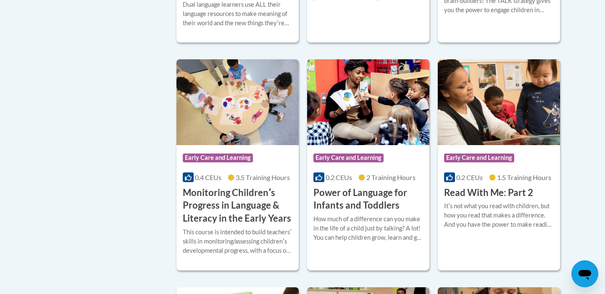
click at [360, 212] on h3 "Power of Language for Infants and Toddlers" at bounding box center [368, 199] width 110 height 26
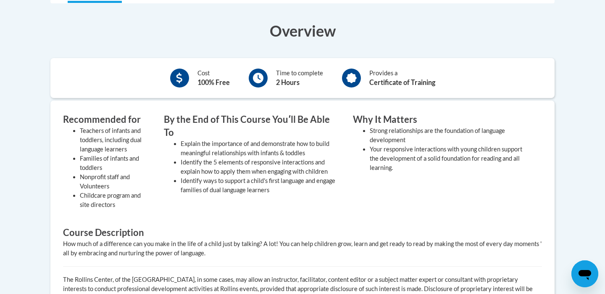
scroll to position [197, 0]
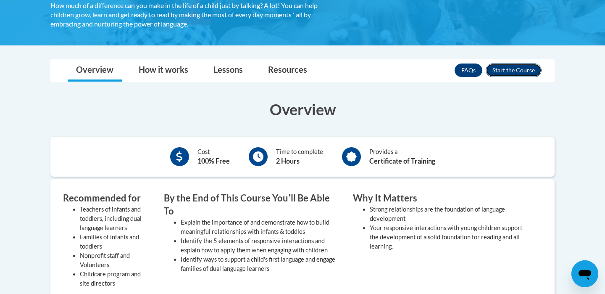
click at [513, 67] on button "Enroll" at bounding box center [514, 69] width 56 height 13
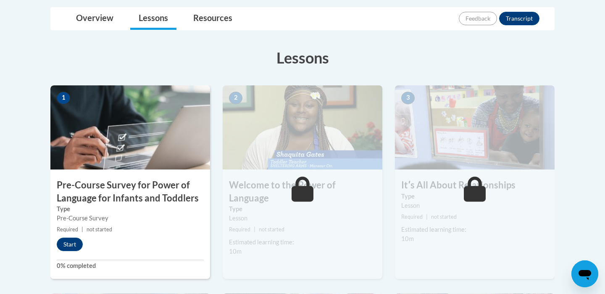
scroll to position [195, 0]
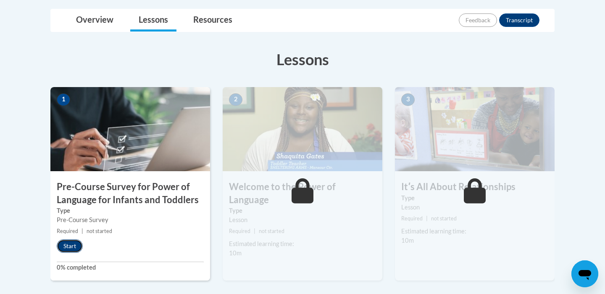
click at [70, 245] on button "Start" at bounding box center [70, 245] width 26 height 13
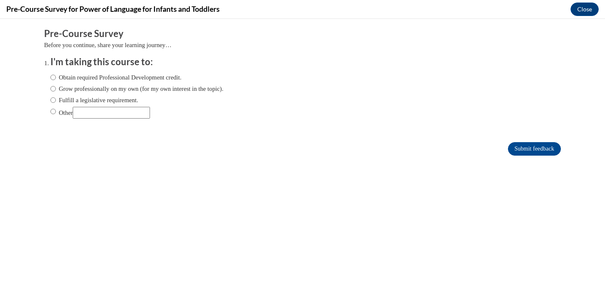
scroll to position [0, 0]
click at [145, 77] on label "Obtain required Professional Development credit." at bounding box center [115, 77] width 131 height 9
click at [56, 77] on input "Obtain required Professional Development credit." at bounding box center [52, 77] width 5 height 9
radio input "true"
click at [519, 147] on input "Submit feedback" at bounding box center [534, 148] width 53 height 13
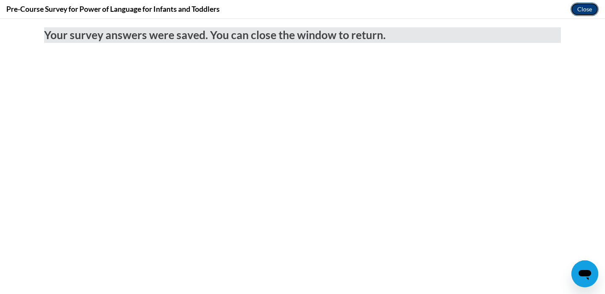
click at [579, 5] on button "Close" at bounding box center [585, 9] width 28 height 13
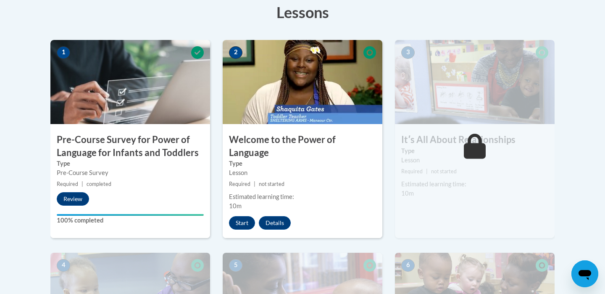
scroll to position [243, 0]
